Goal: Task Accomplishment & Management: Use online tool/utility

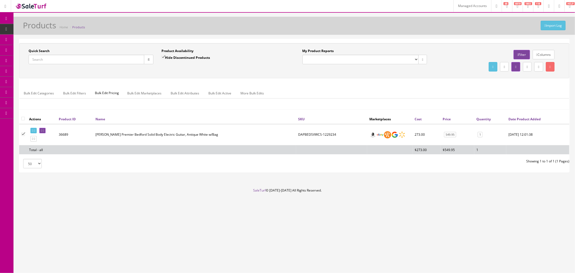
click at [51, 58] on input "Quick Search" at bounding box center [87, 59] width 116 height 9
paste input "0114980300-US25103170"
type input "0114980300-US25103170"
click at [148, 60] on icon "button" at bounding box center [149, 59] width 2 height 3
click at [64, 134] on td "44263" at bounding box center [74, 134] width 34 height 21
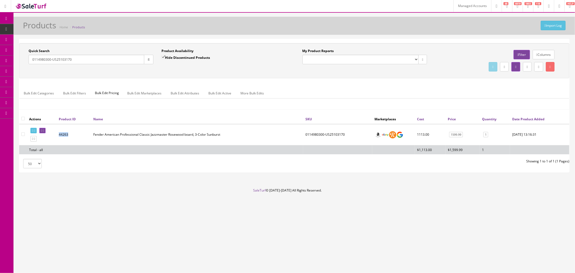
click at [64, 134] on td "44263" at bounding box center [74, 134] width 34 height 21
copy td "44263"
click at [23, 133] on input"] "checkbox" at bounding box center [23, 134] width 4 height 4
checkbox input"] "true"
click at [542, 54] on link "Columns" at bounding box center [543, 54] width 22 height 9
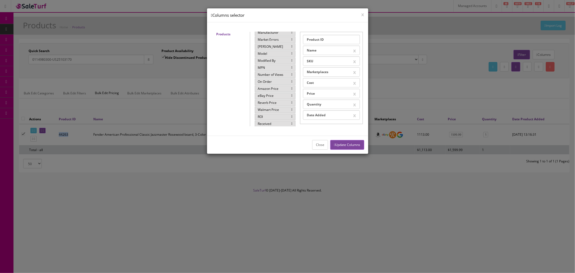
scroll to position [22, 0]
click at [269, 70] on div "Market Errors" at bounding box center [275, 69] width 41 height 6
click at [346, 145] on button "Update Columns" at bounding box center [347, 144] width 34 height 9
click at [319, 142] on button "Close" at bounding box center [320, 144] width 16 height 9
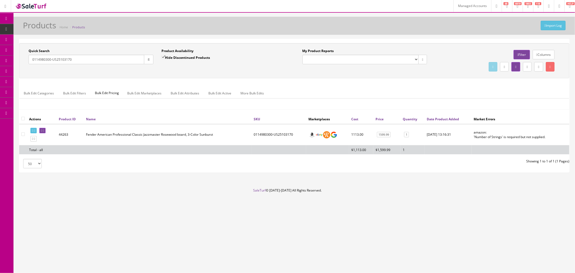
click at [285, 134] on td "0114980300-US25103170" at bounding box center [278, 134] width 55 height 21
copy td "0114980300-US25103170"
click at [44, 130] on icon at bounding box center [43, 130] width 1 height 3
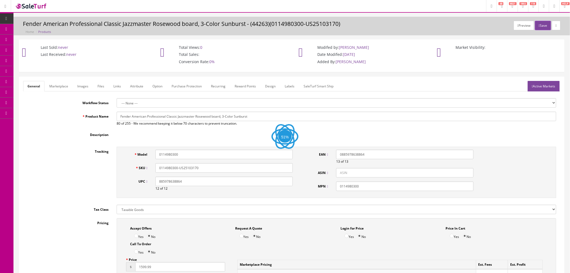
click at [64, 85] on link "Marketplace" at bounding box center [58, 86] width 27 height 11
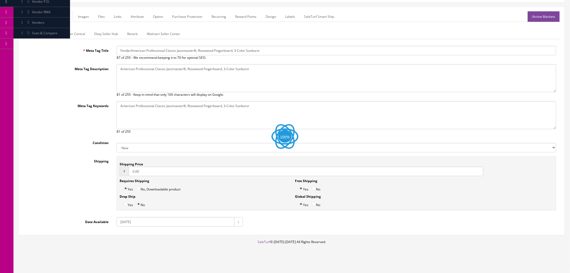
scroll to position [74, 0]
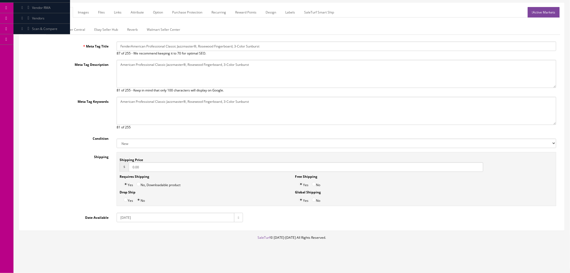
click at [54, 23] on form "General Marketplace Images Files Links Attribute Option Purchase Protection Rec…" at bounding box center [291, 114] width 537 height 215
click at [57, 30] on link "Amazon Seller Central" at bounding box center [68, 29] width 42 height 11
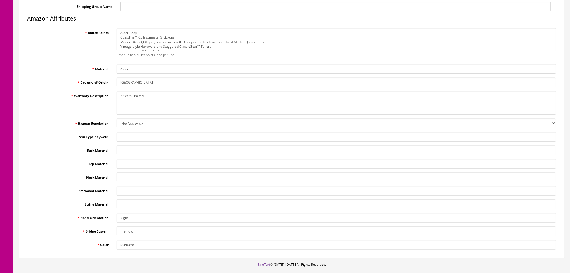
scroll to position [194, 0]
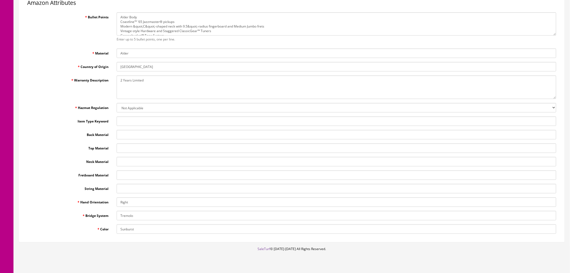
click at [127, 189] on input "String Material" at bounding box center [337, 188] width 440 height 9
click at [127, 175] on input "Fretboard Material" at bounding box center [337, 174] width 440 height 9
click at [150, 229] on input "Sunburst" at bounding box center [337, 228] width 440 height 9
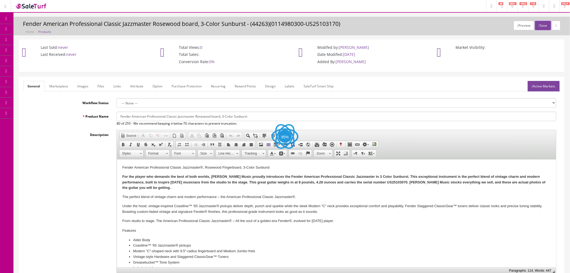
click at [60, 88] on link "Marketplace" at bounding box center [58, 86] width 27 height 11
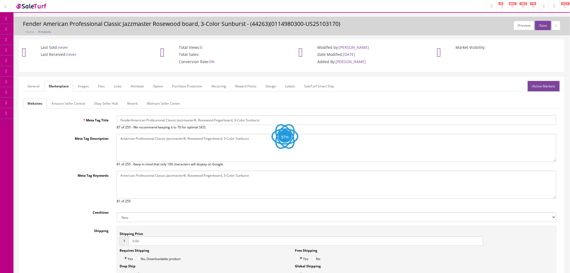
click at [74, 106] on link "Amazon Seller Central" at bounding box center [68, 103] width 42 height 11
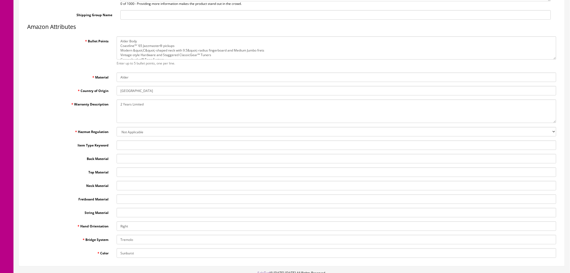
scroll to position [179, 0]
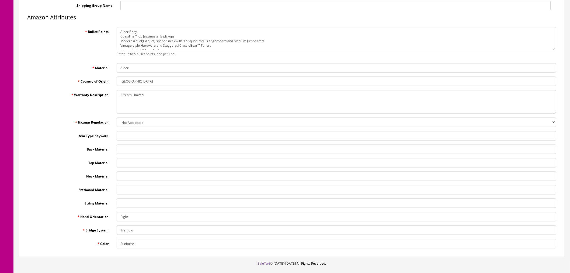
click at [127, 152] on input "Back Material" at bounding box center [337, 148] width 440 height 9
click at [131, 165] on input "Top Material" at bounding box center [337, 162] width 440 height 9
click at [133, 175] on input "Neck Material" at bounding box center [337, 175] width 440 height 9
click at [135, 187] on input "Fretboard Material" at bounding box center [337, 189] width 440 height 9
click at [136, 202] on input "String Material" at bounding box center [337, 202] width 440 height 9
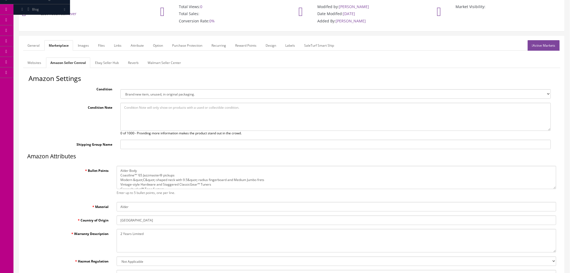
scroll to position [0, 0]
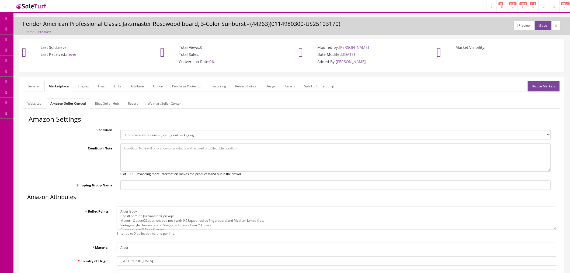
click at [32, 87] on link "General" at bounding box center [33, 86] width 21 height 11
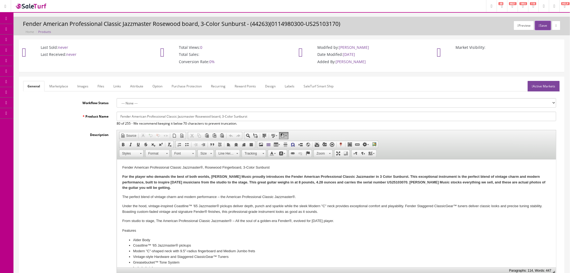
click at [57, 85] on link "Marketplace" at bounding box center [58, 86] width 27 height 11
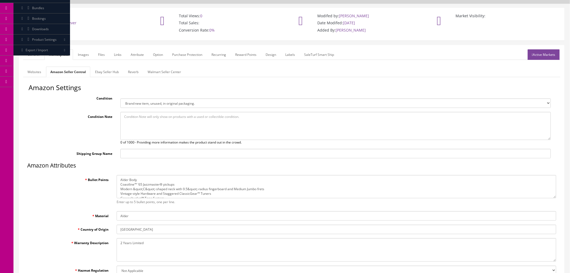
scroll to position [26, 0]
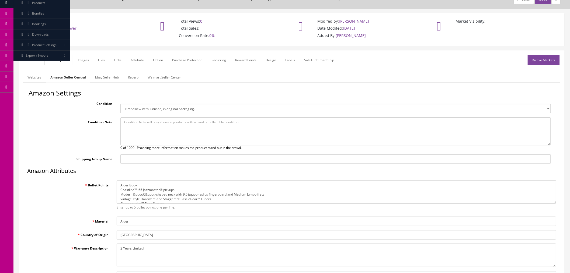
click at [133, 61] on link "Attribute" at bounding box center [137, 60] width 22 height 11
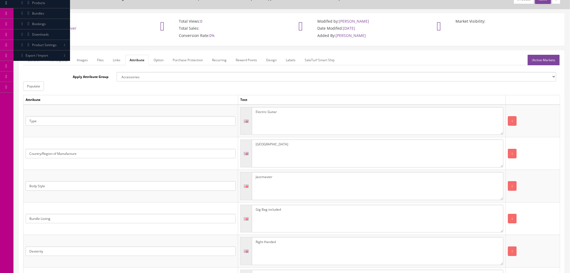
click at [58, 60] on link "Marketplace" at bounding box center [57, 60] width 27 height 11
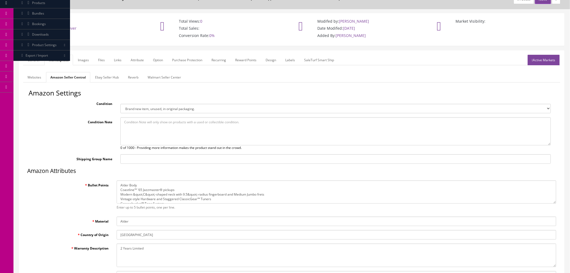
click at [143, 59] on link "Attribute" at bounding box center [137, 60] width 22 height 11
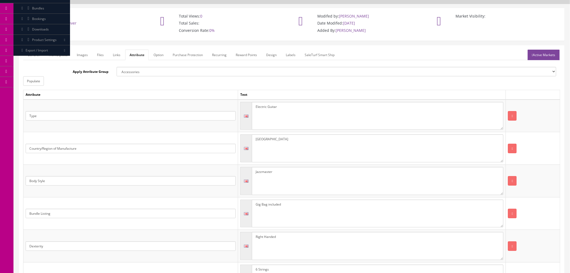
scroll to position [0, 0]
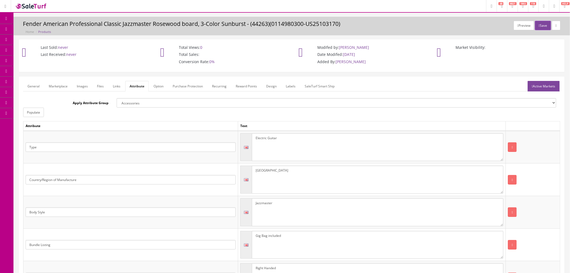
click at [130, 104] on select "Accessories Amp Specs Body Cable Specs Case Specs Construction Country/Region o…" at bounding box center [337, 102] width 440 height 9
click at [103, 112] on div "Apply Attribute Group Accessories Amp Specs Body Cable Specs Case Specs Constru…" at bounding box center [291, 107] width 537 height 19
click at [141, 106] on select "Accessories Amp Specs Body Cable Specs Case Specs Construction Country/Region o…" at bounding box center [337, 102] width 440 height 9
click at [87, 109] on div "Apply Attribute Group Accessories Amp Specs Body Cable Specs Case Specs Constru…" at bounding box center [291, 107] width 537 height 19
click at [137, 98] on select "Accessories Amp Specs Body Cable Specs Case Specs Construction Country/Region o…" at bounding box center [337, 102] width 440 height 9
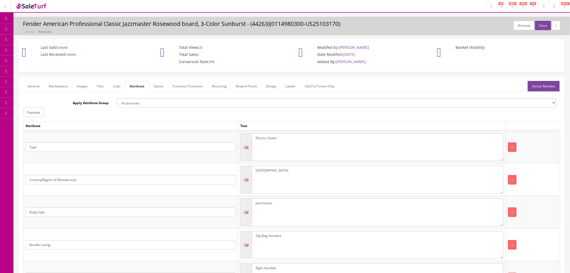
click at [75, 114] on div "Apply Attribute Group Accessories Amp Specs Body Cable Specs Case Specs Constru…" at bounding box center [291, 107] width 537 height 19
click at [60, 85] on link "Marketplace" at bounding box center [57, 86] width 27 height 11
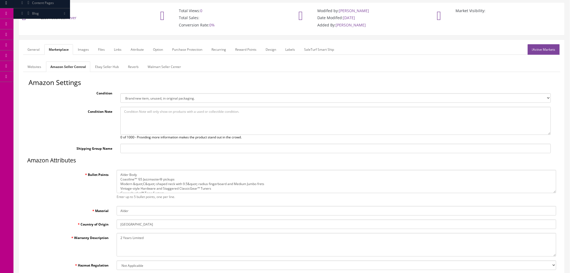
scroll to position [30, 0]
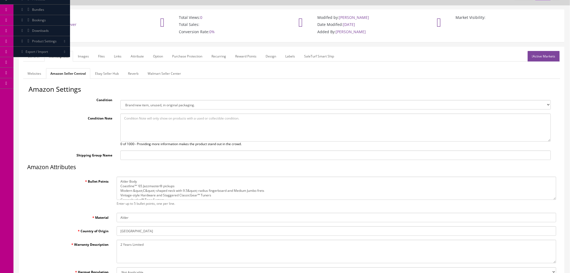
click at [135, 55] on link "Attribute" at bounding box center [137, 56] width 22 height 11
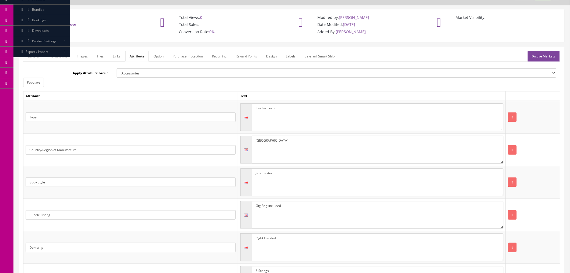
click at [57, 58] on link "Marketplace" at bounding box center [57, 56] width 27 height 11
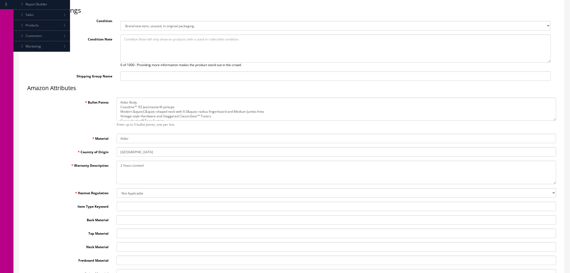
scroll to position [120, 0]
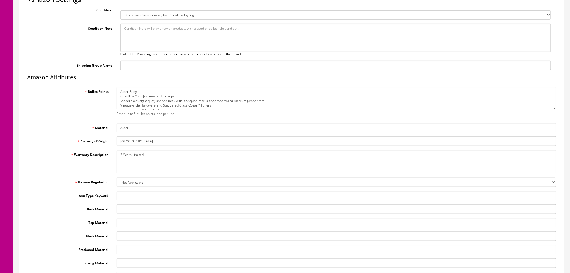
click at [135, 182] on select "Not Applicable GHS ORM-D UN Classified Lithium Ion Lithium Metal Hazardous Mate…" at bounding box center [337, 181] width 440 height 9
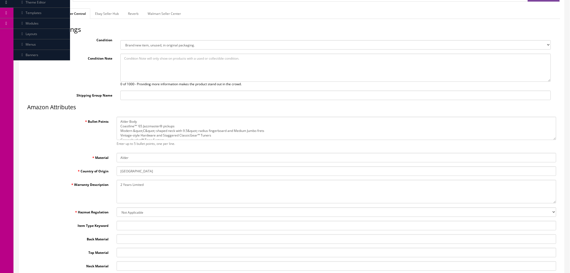
scroll to position [60, 0]
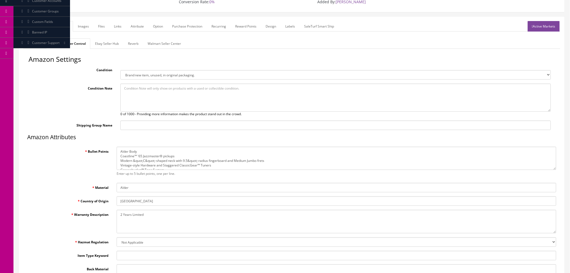
click at [133, 26] on link "Attribute" at bounding box center [137, 26] width 22 height 11
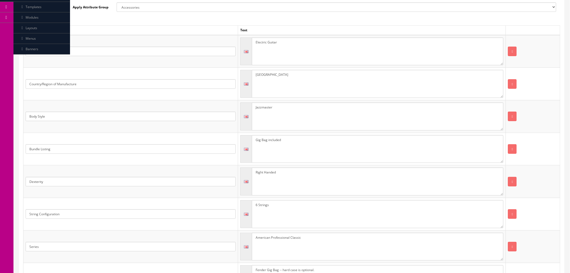
scroll to position [64, 0]
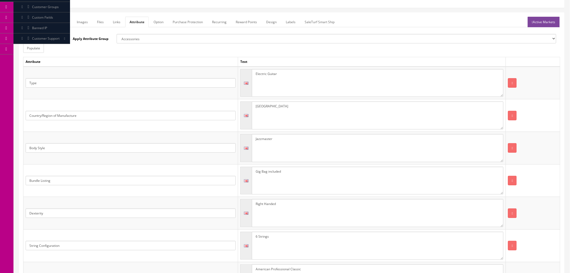
click at [38, 22] on link "General" at bounding box center [33, 22] width 21 height 11
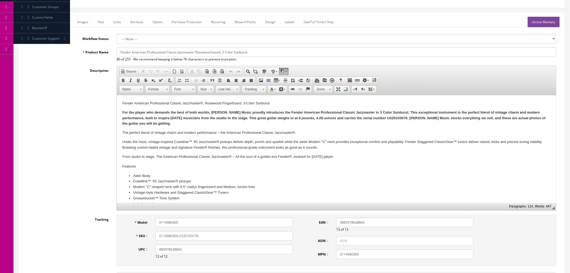
click at [63, 25] on link "Marketplace" at bounding box center [58, 22] width 27 height 11
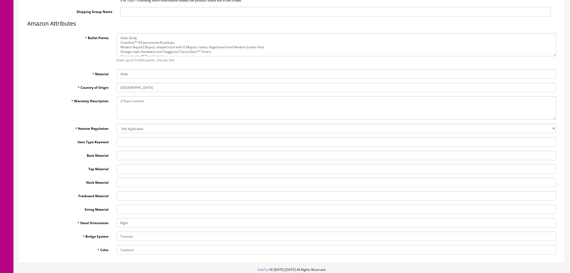
scroll to position [184, 0]
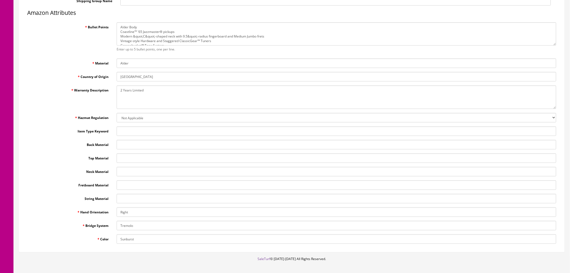
click at [99, 213] on label "Hand Orientation" at bounding box center [67, 210] width 89 height 7
click at [117, 213] on input "Right" at bounding box center [337, 211] width 440 height 9
click at [99, 213] on label "Hand Orientation" at bounding box center [67, 210] width 89 height 7
click at [117, 213] on input "Right" at bounding box center [337, 211] width 440 height 9
click at [99, 213] on label "Hand Orientation" at bounding box center [67, 210] width 89 height 7
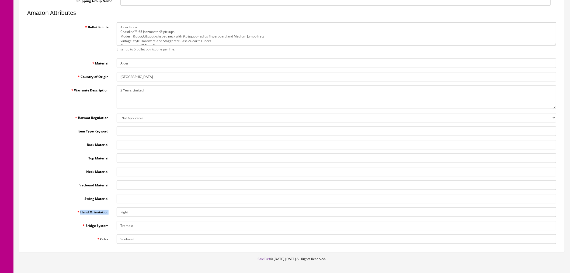
click at [117, 213] on input "Right" at bounding box center [337, 211] width 440 height 9
